Goal: Task Accomplishment & Management: Use online tool/utility

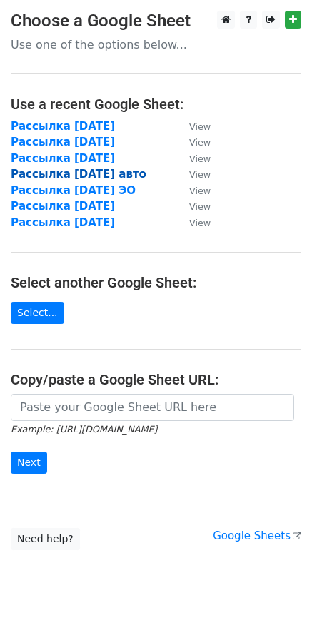
click at [66, 176] on strong "Рассылка [DATE] авто" at bounding box center [78, 174] width 135 height 13
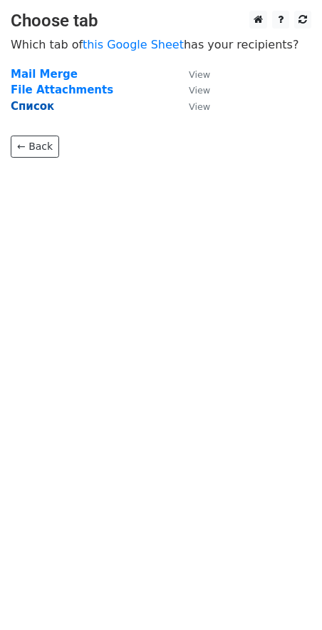
click at [33, 112] on strong "Список" at bounding box center [32, 106] width 43 height 13
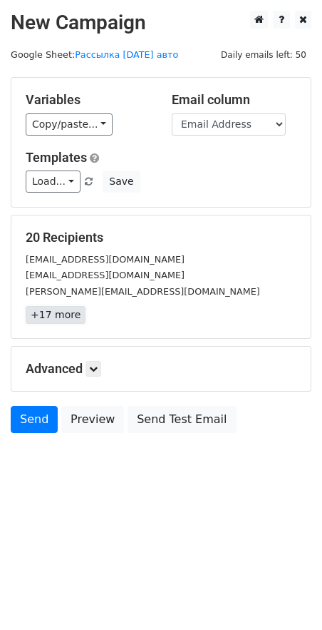
click at [64, 319] on link "+17 more" at bounding box center [56, 315] width 60 height 18
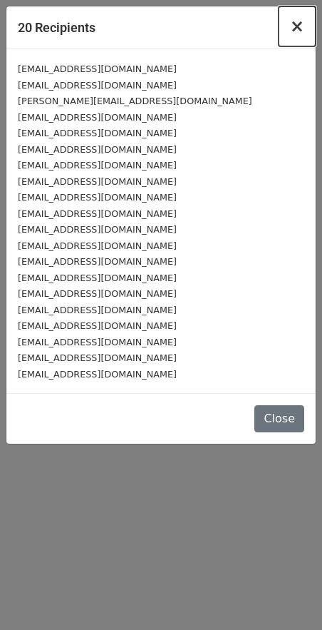
click at [287, 37] on button "×" at bounding box center [297, 26] width 37 height 40
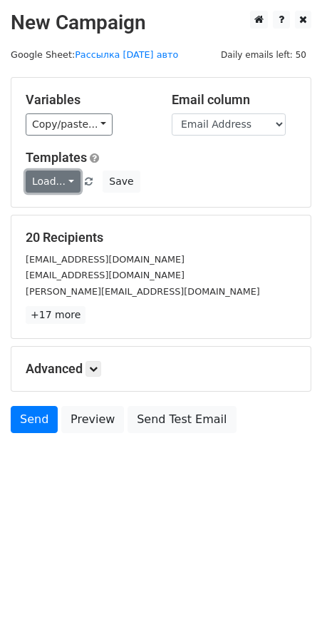
click at [50, 182] on link "Load..." at bounding box center [53, 181] width 55 height 22
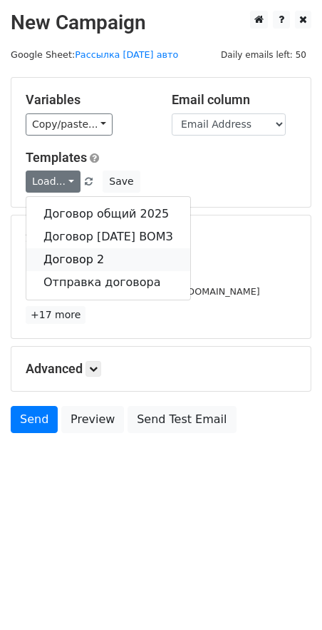
click at [76, 265] on link "Договор 2" at bounding box center [108, 259] width 164 height 23
